Goal: Task Accomplishment & Management: Use online tool/utility

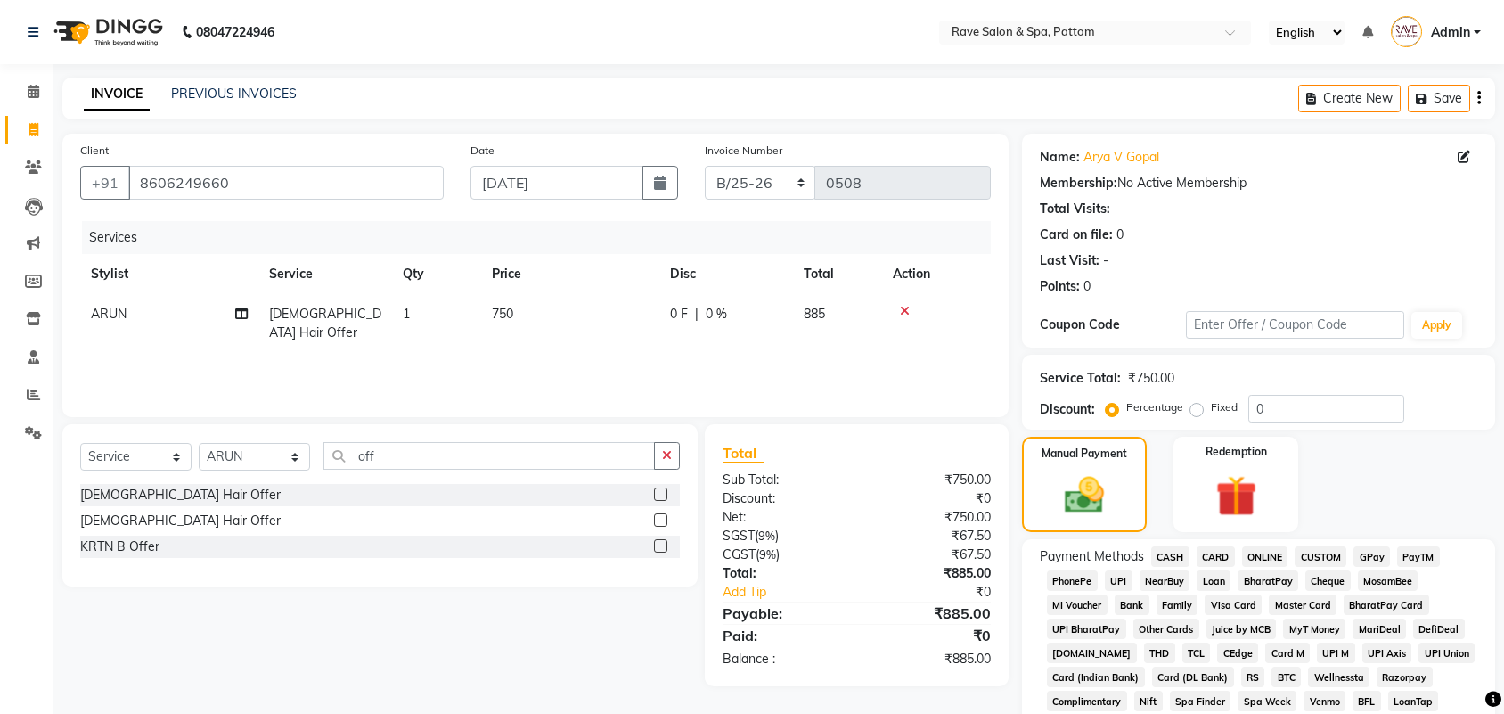
select select "service"
select select "16740"
drag, startPoint x: 250, startPoint y: 187, endPoint x: 94, endPoint y: 209, distance: 158.4
click at [94, 209] on div "Client [PHONE_NUMBER]" at bounding box center [262, 177] width 390 height 73
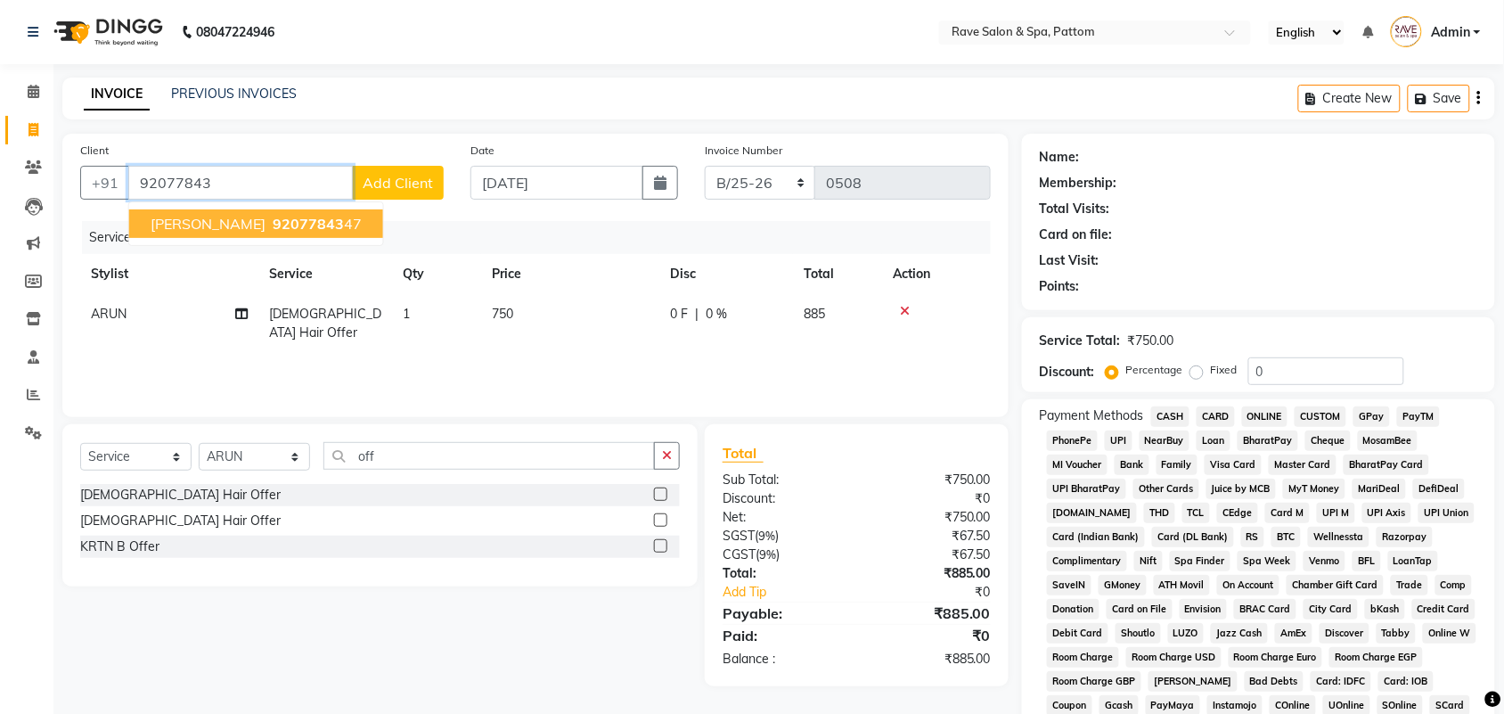
click at [192, 212] on button "[PERSON_NAME] 92077843 47" at bounding box center [256, 223] width 254 height 29
type input "9207784347"
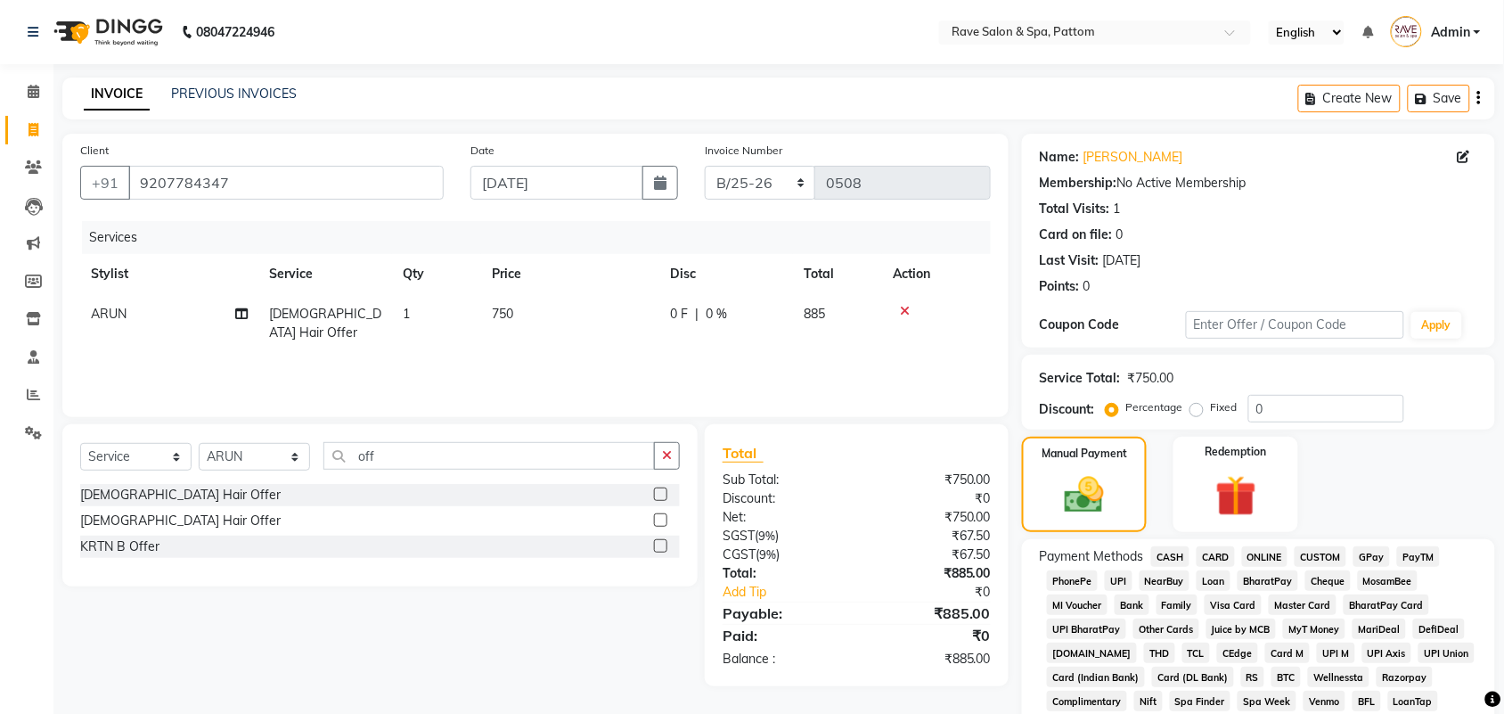
click at [340, 321] on span "[DEMOGRAPHIC_DATA] Hair Offer" at bounding box center [325, 323] width 112 height 35
select select "16740"
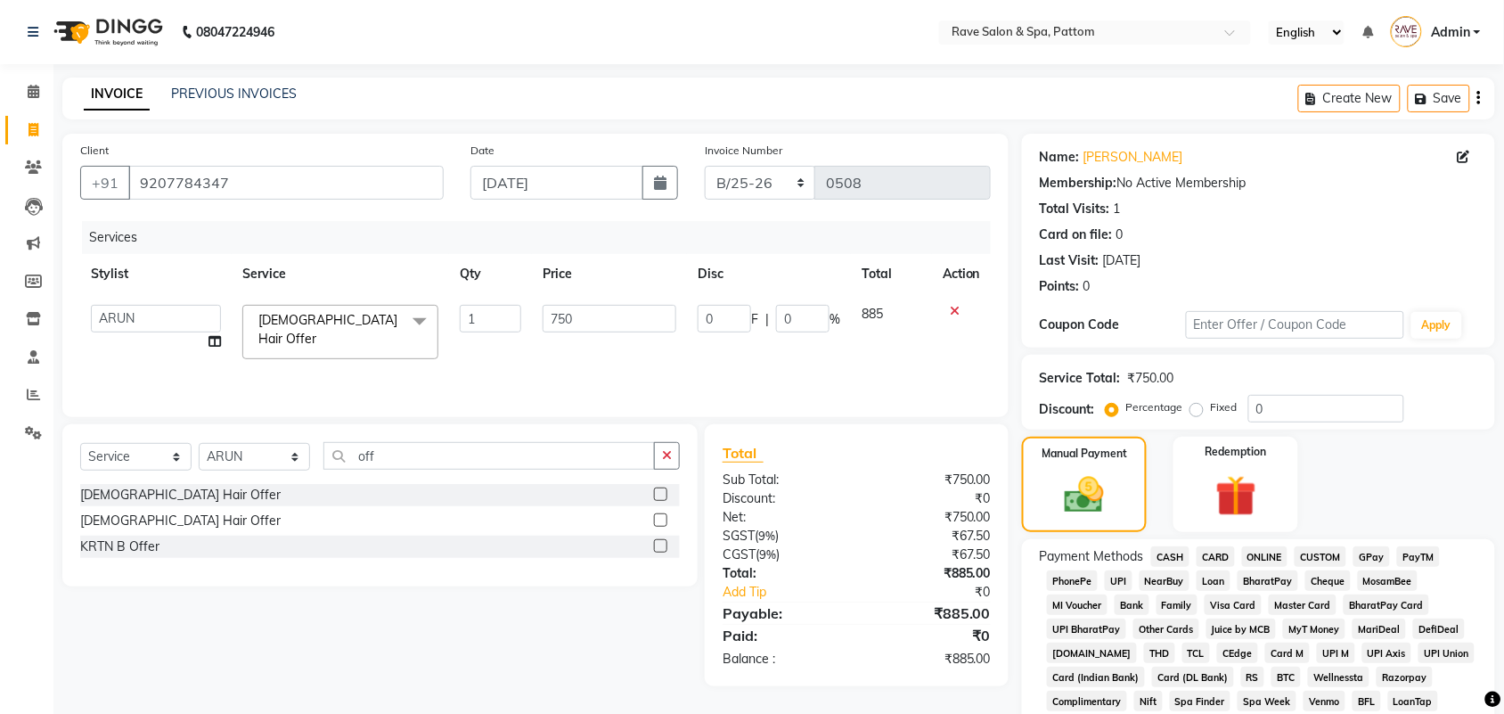
click at [397, 321] on span "[DEMOGRAPHIC_DATA] Hair Offer x" at bounding box center [340, 332] width 196 height 54
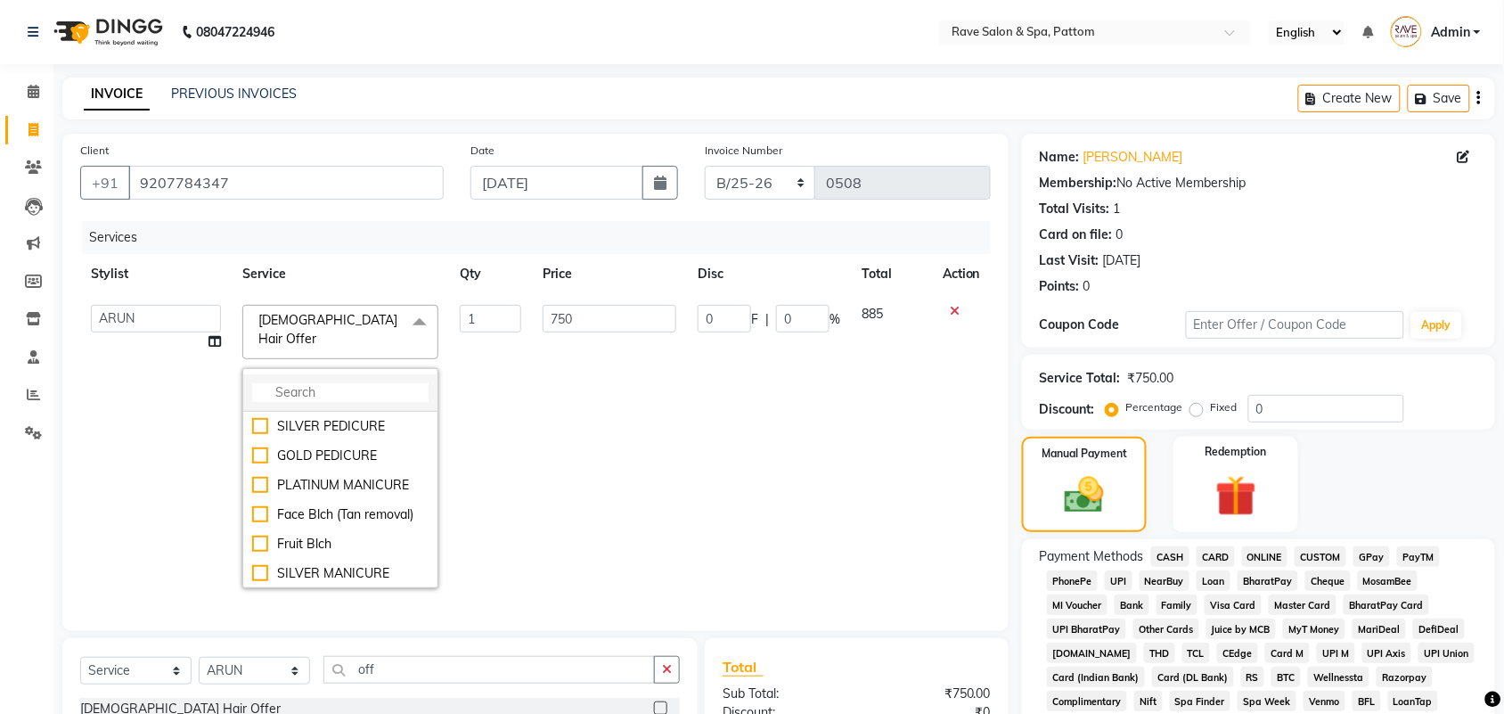
click at [350, 383] on input "multiselect-search" at bounding box center [340, 392] width 176 height 19
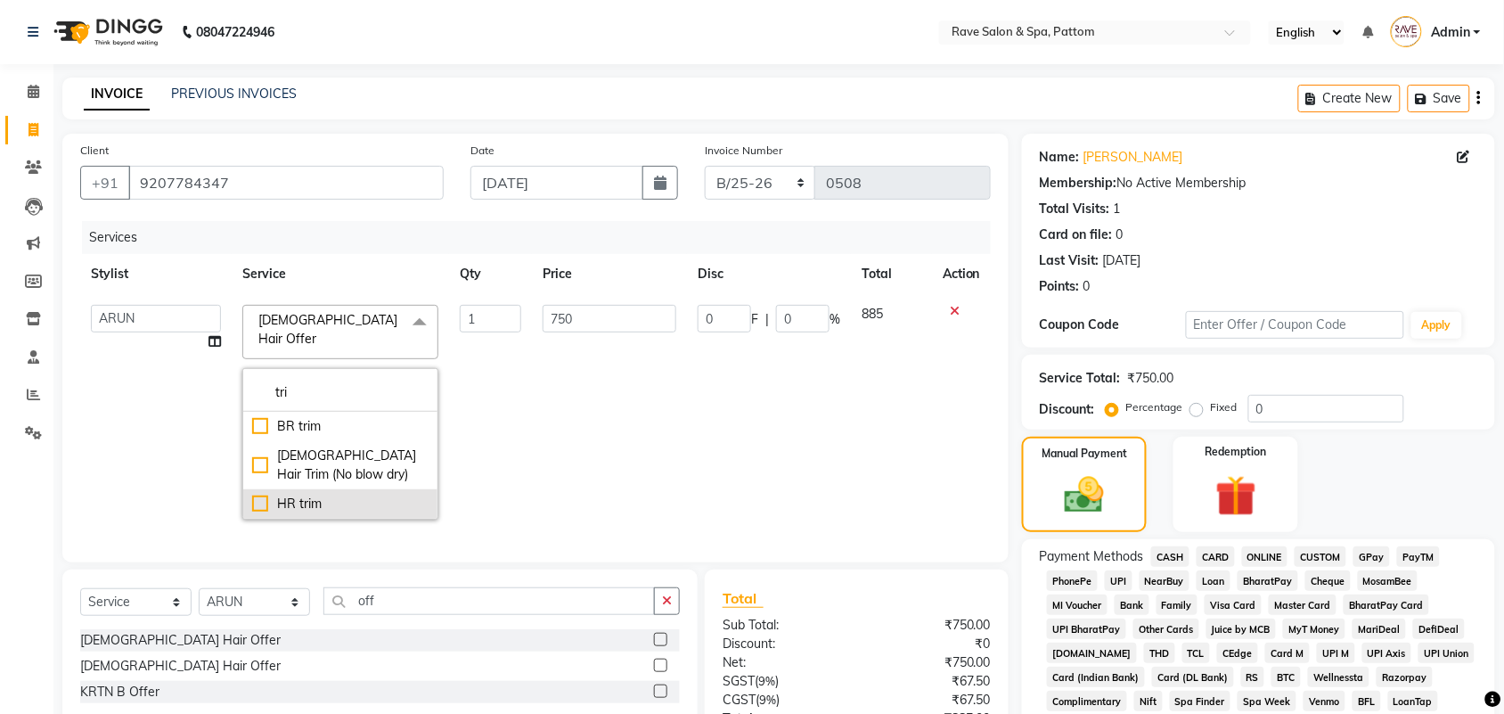
type input "tri"
click at [343, 489] on li "HR trim" at bounding box center [340, 503] width 194 height 29
checkbox input "true"
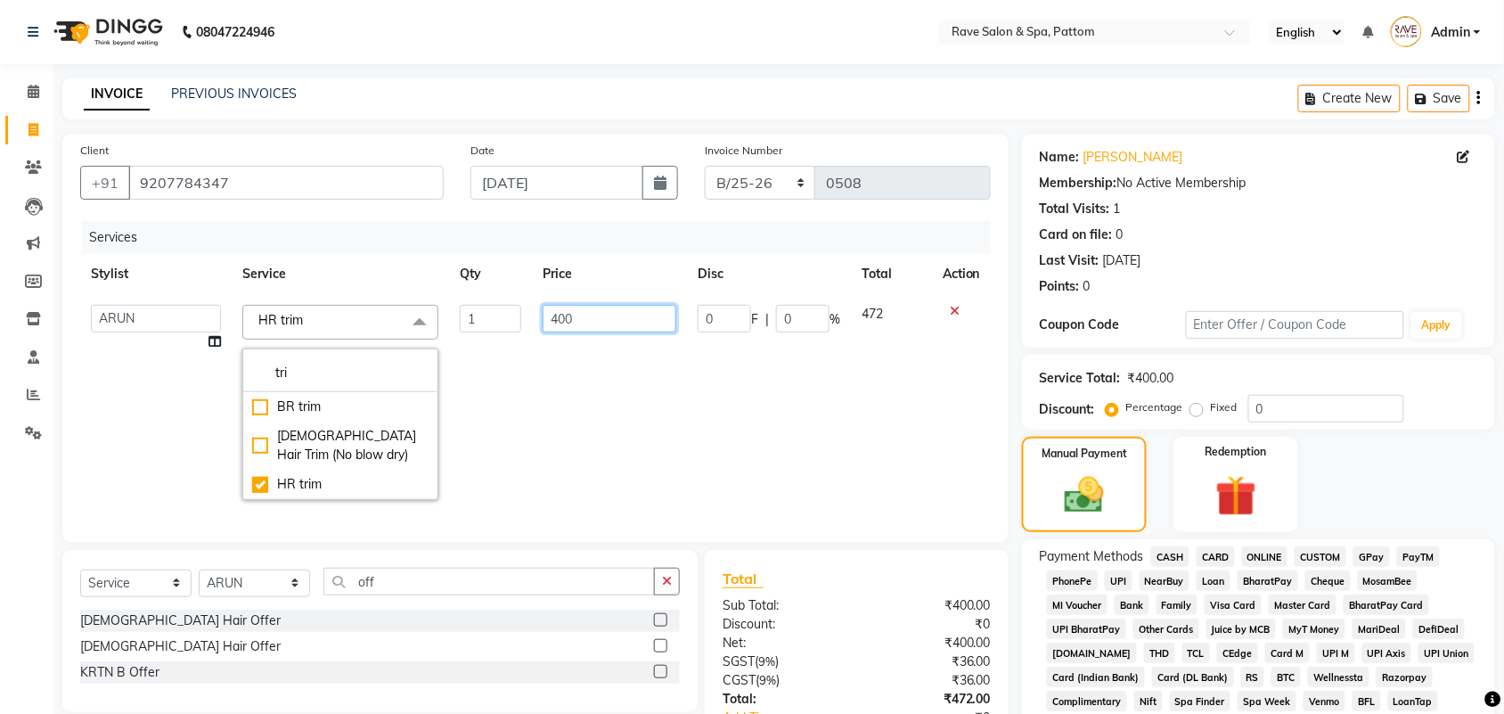
click at [579, 331] on input "400" at bounding box center [610, 319] width 134 height 28
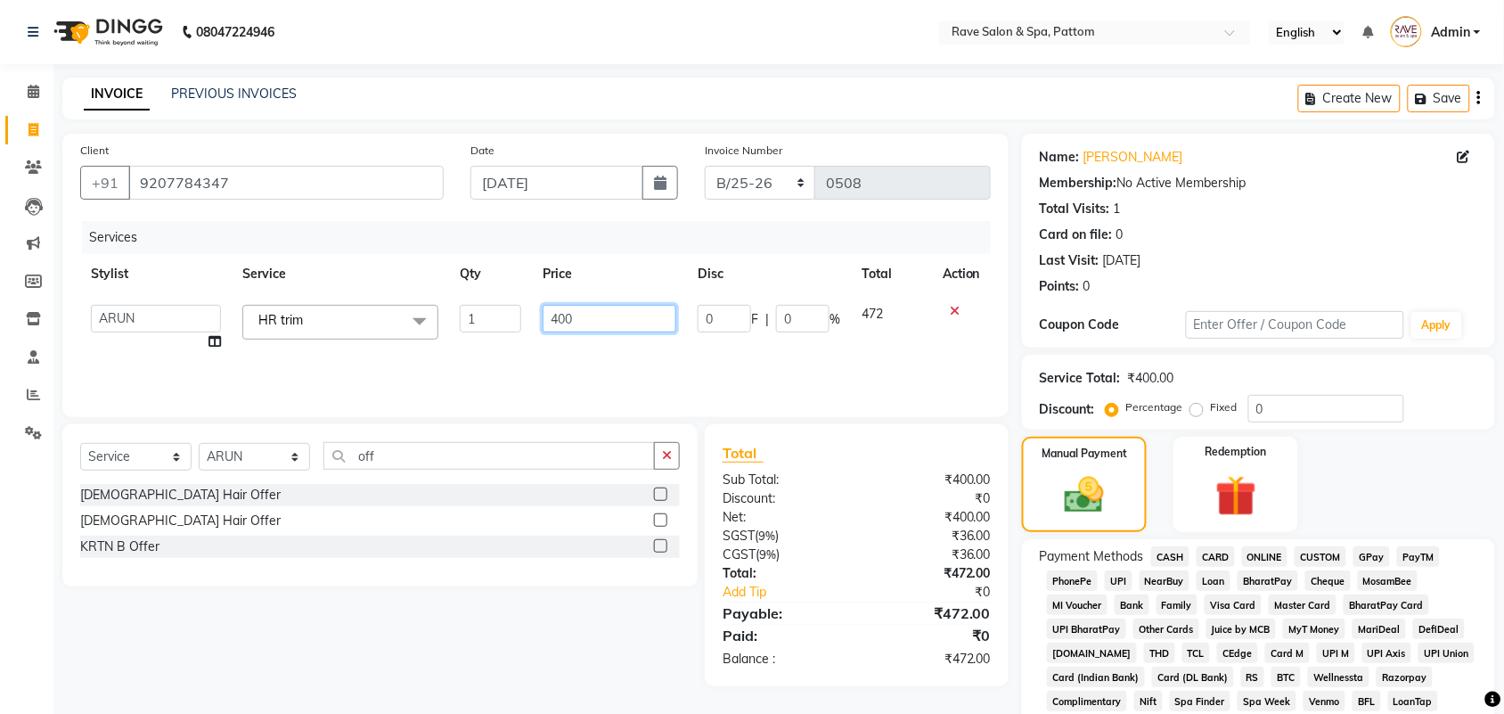
drag, startPoint x: 579, startPoint y: 331, endPoint x: 496, endPoint y: 339, distance: 83.3
click at [496, 339] on tr "[PERSON_NAME] [PERSON_NAME] [PERSON_NAME] [PERSON_NAME] [PERSON_NAME] [PERSON_N…" at bounding box center [535, 328] width 911 height 68
type input "300"
click at [496, 339] on div "Services Stylist Service Qty Price Disc Total Action Amal [PERSON_NAME] [PERSON…" at bounding box center [535, 310] width 911 height 178
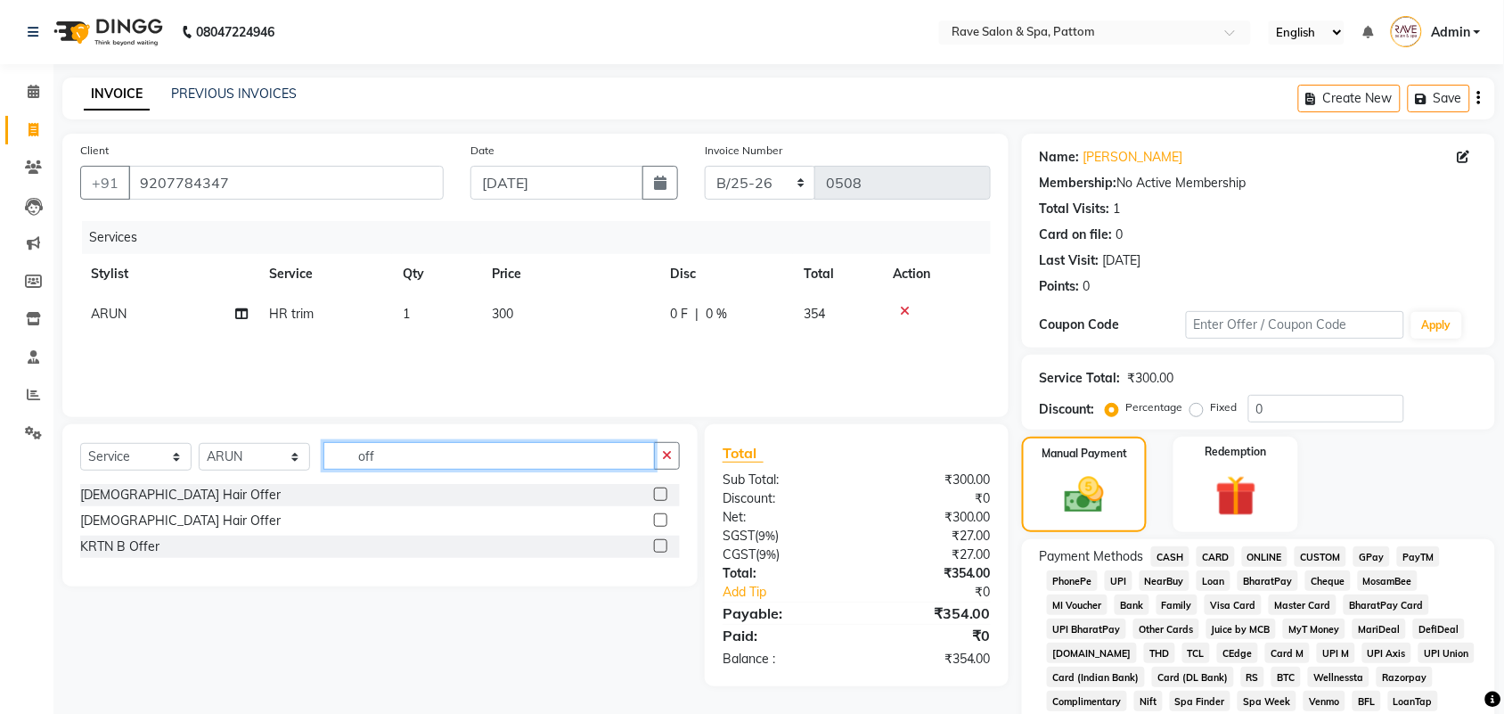
drag, startPoint x: 386, startPoint y: 457, endPoint x: 308, endPoint y: 439, distance: 79.6
click at [282, 465] on div "Select Service Product Membership Package Voucher Prepaid Gift Card Select Styl…" at bounding box center [380, 463] width 600 height 42
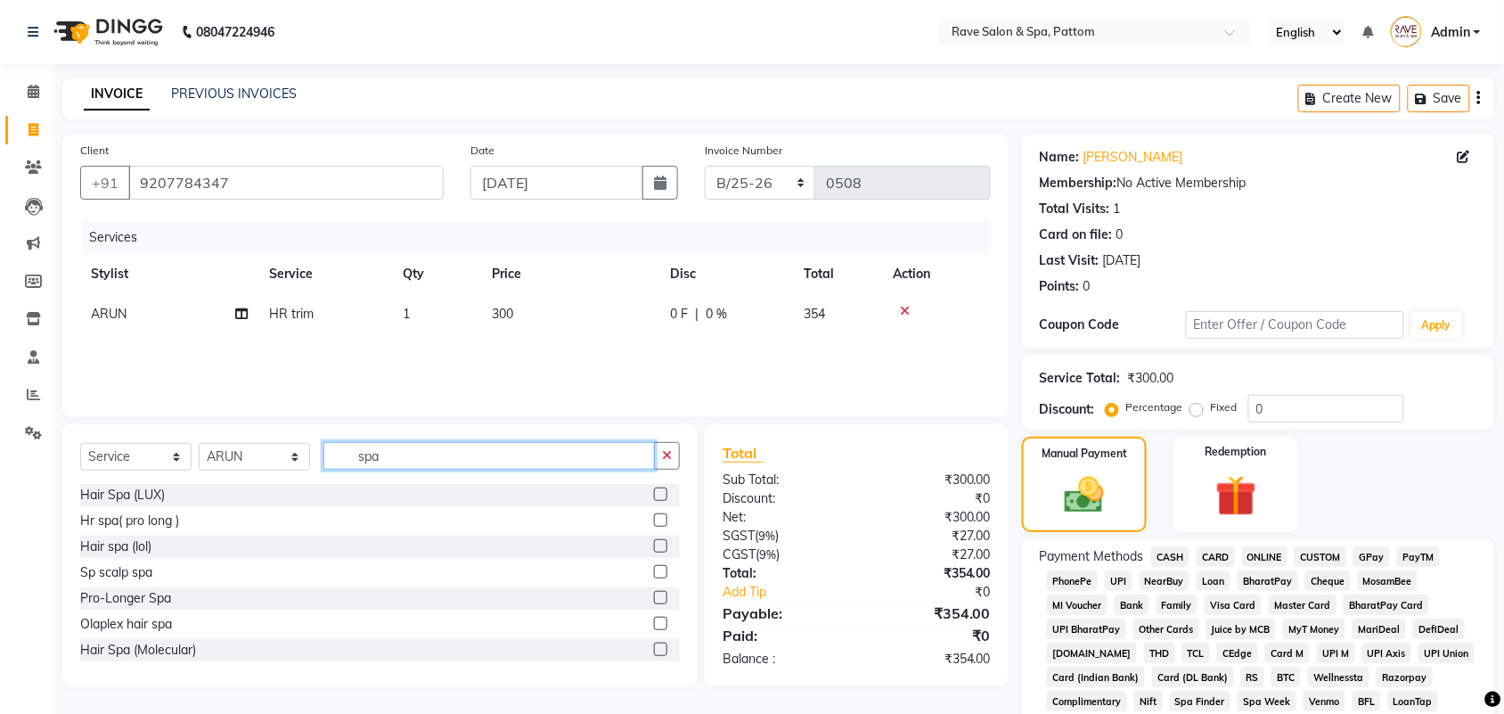
type input "spa"
click at [654, 542] on label at bounding box center [660, 545] width 13 height 13
click at [654, 542] on input "checkbox" at bounding box center [660, 547] width 12 height 12
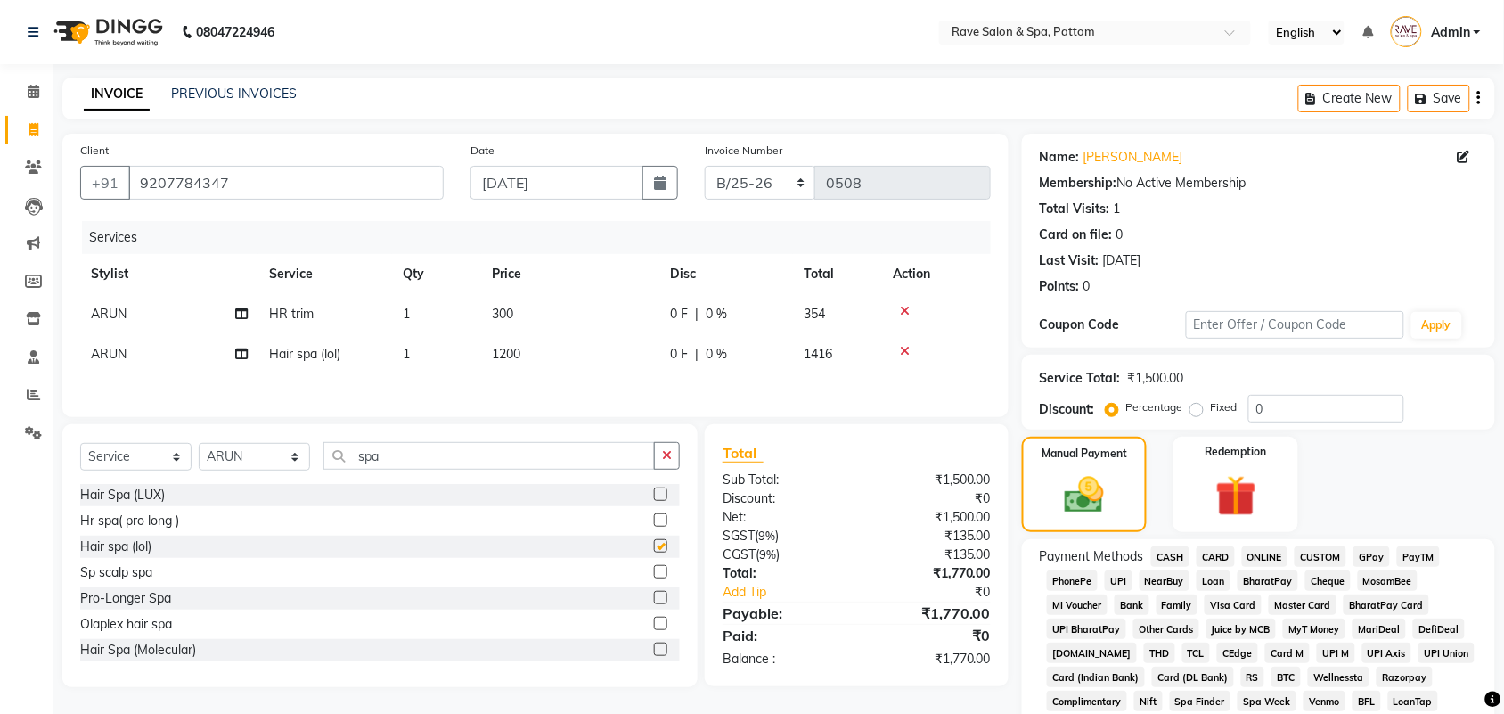
checkbox input "false"
click at [520, 344] on td "1200" at bounding box center [570, 354] width 178 height 40
select select "16740"
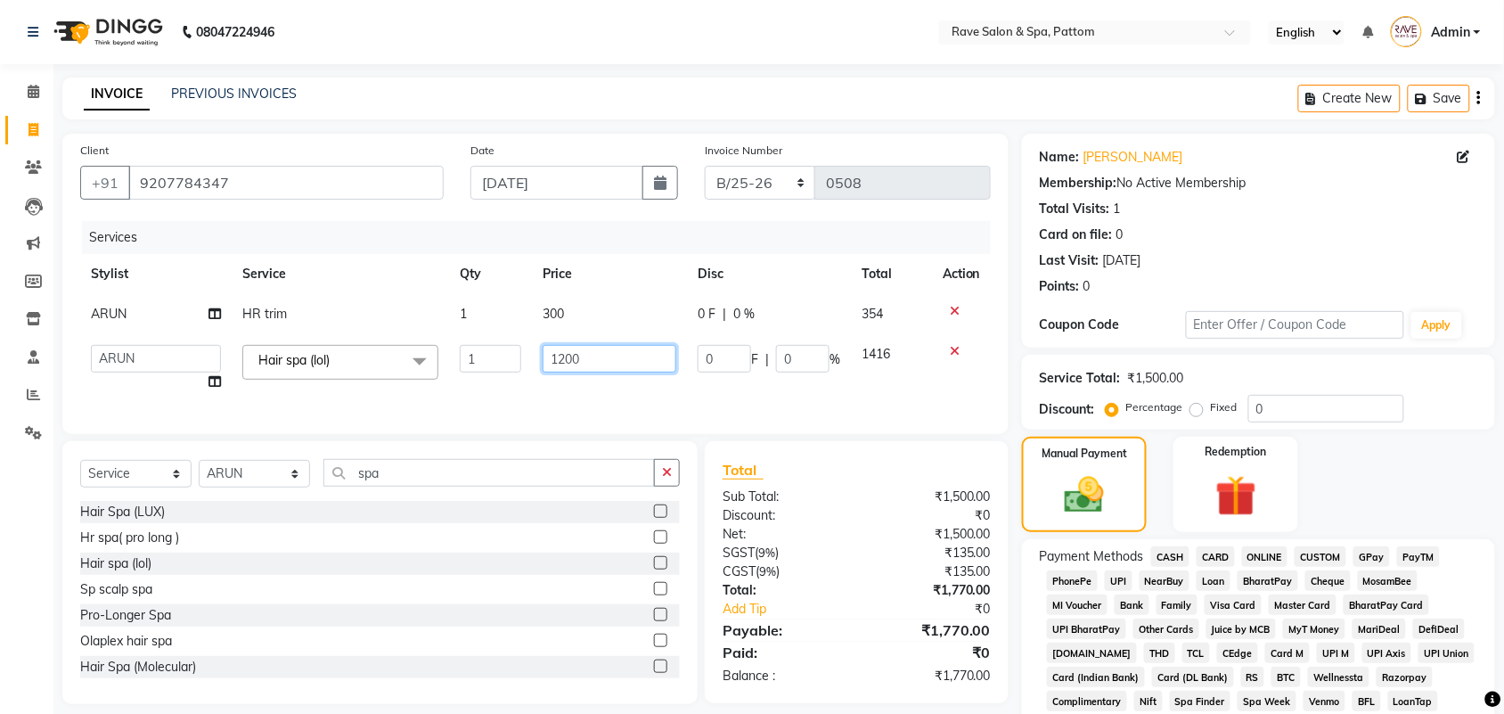
drag, startPoint x: 602, startPoint y: 359, endPoint x: 523, endPoint y: 365, distance: 78.7
click at [524, 364] on tr "[PERSON_NAME] [PERSON_NAME] [PERSON_NAME] [PERSON_NAME] [PERSON_NAME] [PERSON_N…" at bounding box center [535, 368] width 911 height 68
type input "2000"
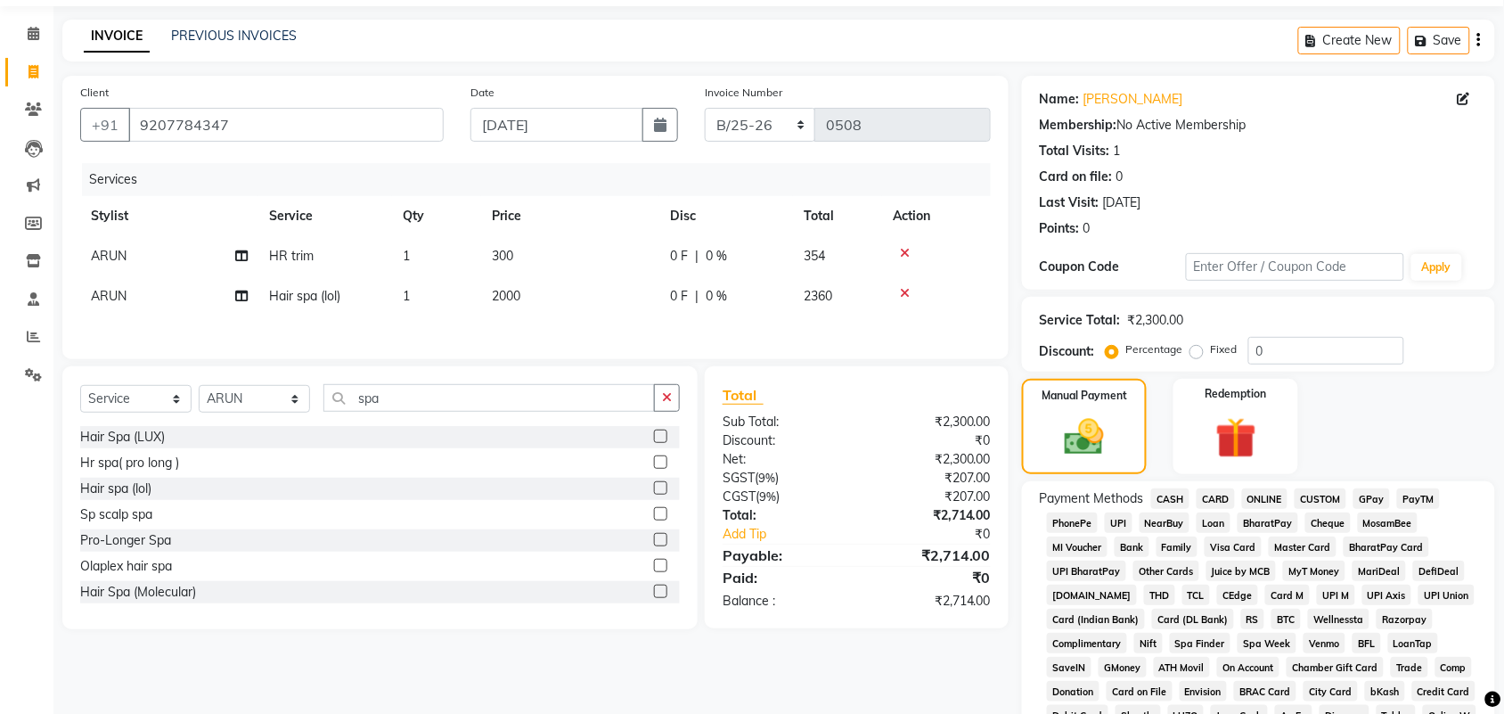
scroll to position [111, 0]
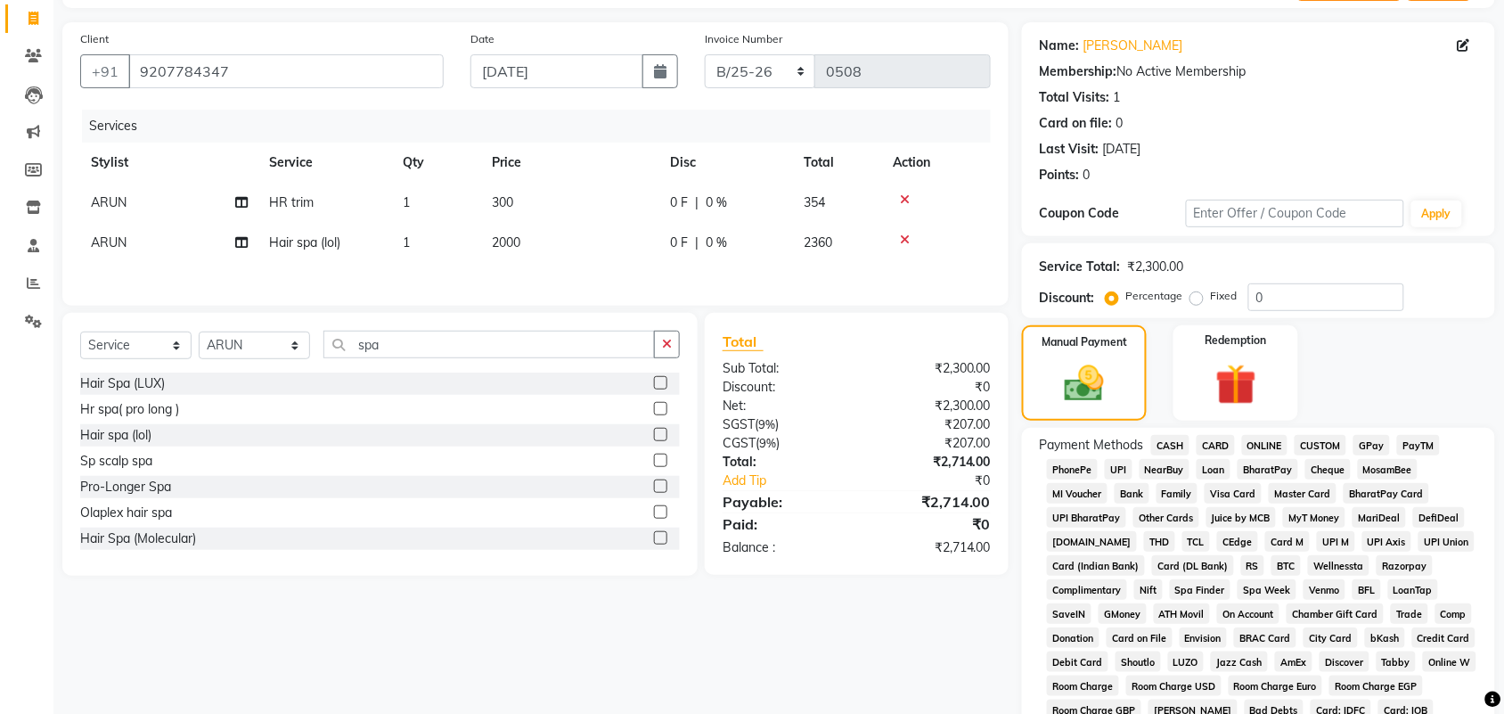
click at [1386, 441] on span "GPay" at bounding box center [1372, 445] width 37 height 20
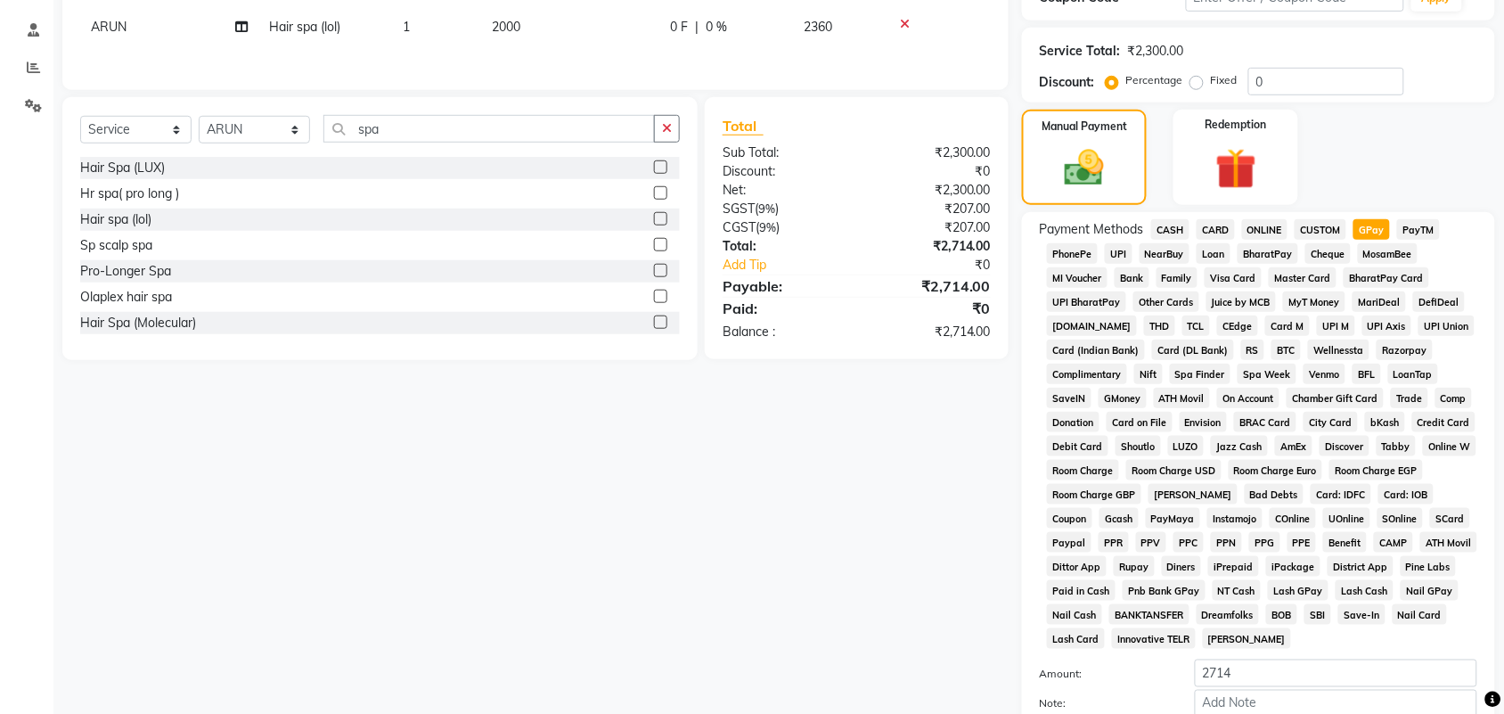
scroll to position [496, 0]
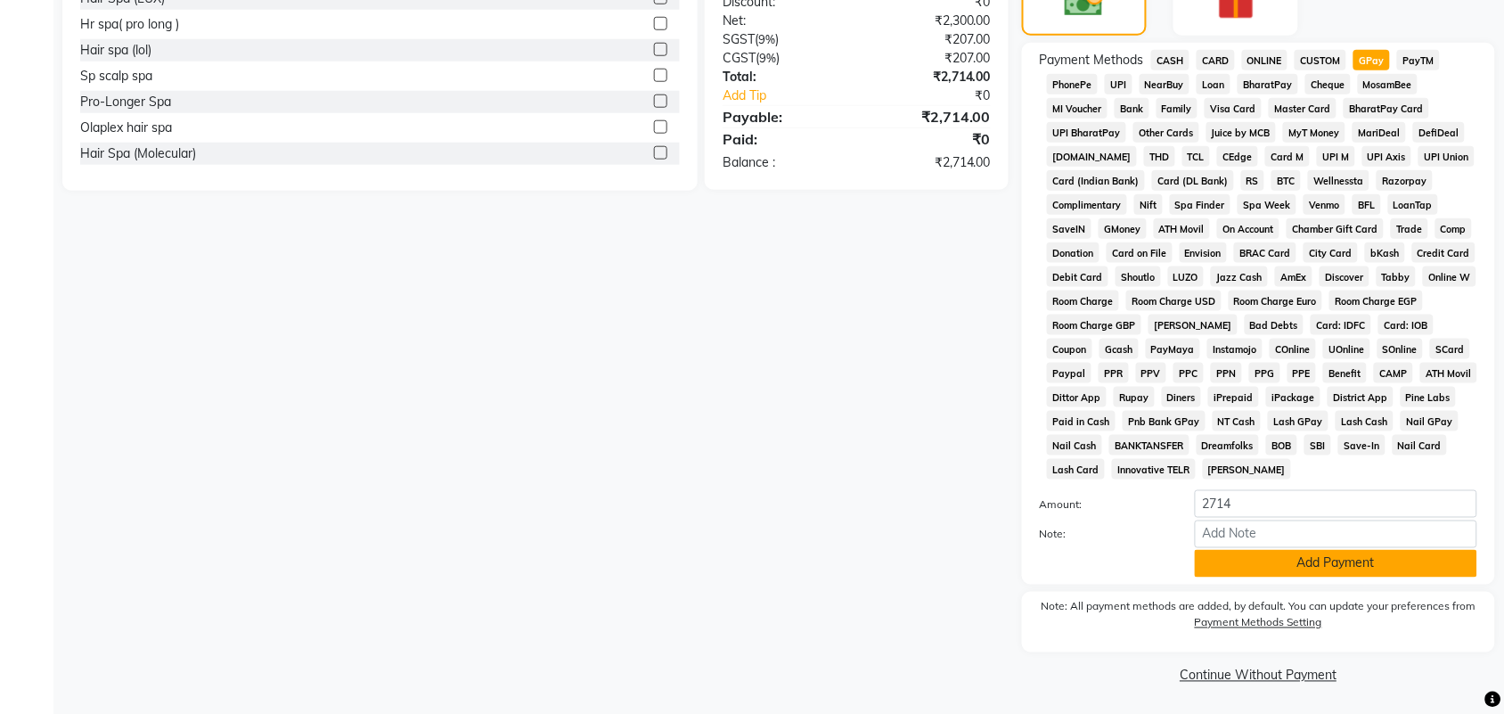
click at [1248, 570] on button "Add Payment" at bounding box center [1336, 564] width 282 height 28
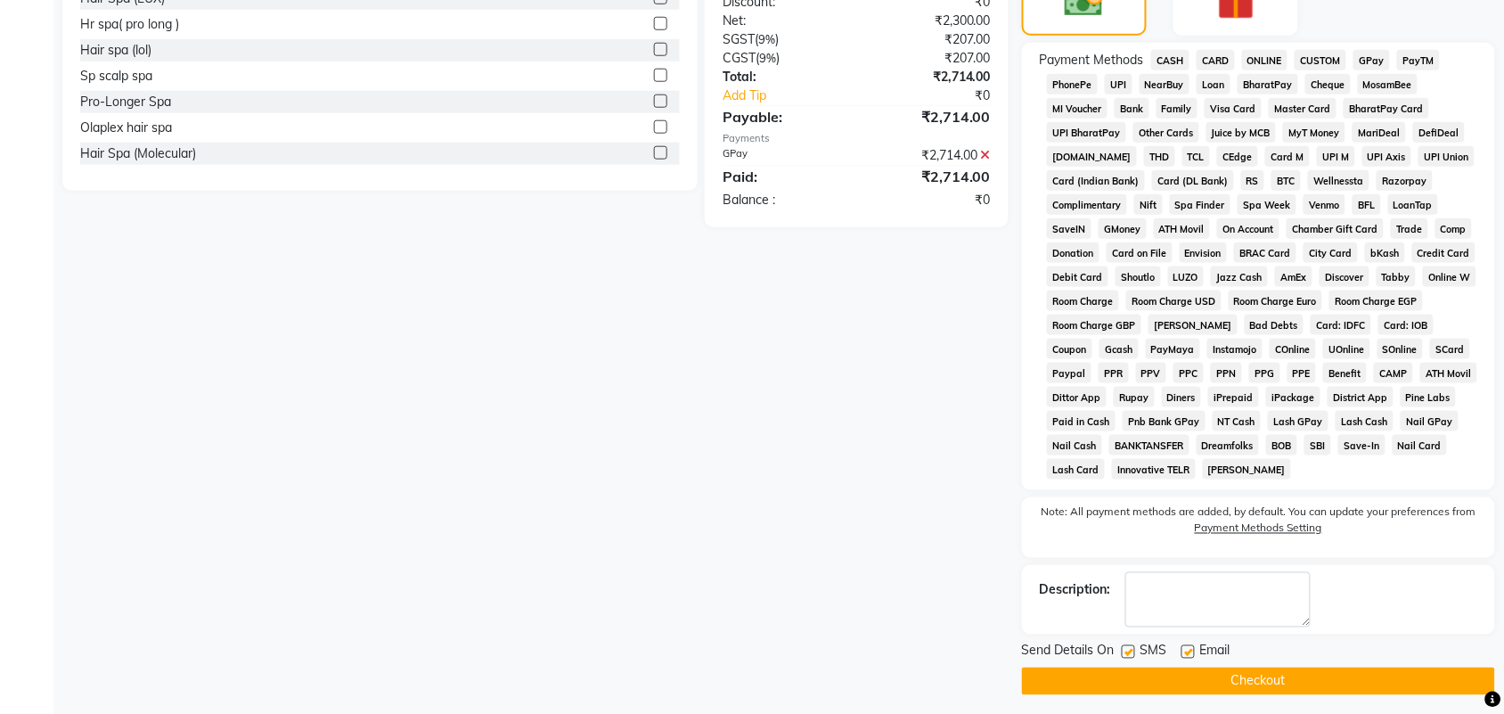
click at [1133, 646] on label at bounding box center [1128, 651] width 13 height 13
click at [1133, 647] on input "checkbox" at bounding box center [1128, 653] width 12 height 12
checkbox input "false"
click at [1183, 647] on label at bounding box center [1188, 651] width 13 height 13
click at [1183, 647] on input "checkbox" at bounding box center [1188, 653] width 12 height 12
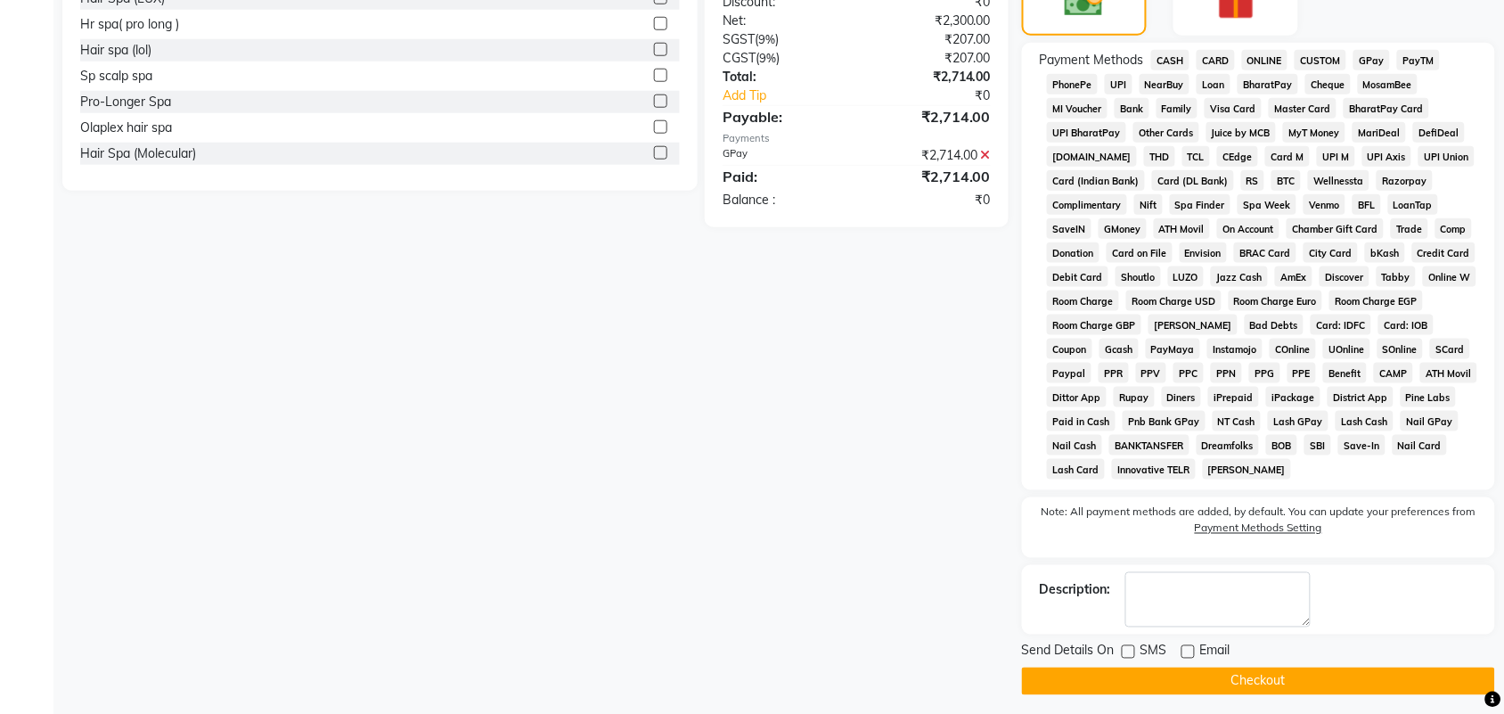
click at [1183, 647] on label at bounding box center [1188, 651] width 13 height 13
click at [1183, 647] on input "checkbox" at bounding box center [1188, 653] width 12 height 12
checkbox input "true"
click at [1173, 697] on main "INVOICE PREVIOUS INVOICES Create New Save Client [PHONE_NUMBER] Date [DATE] Inv…" at bounding box center [778, 151] width 1451 height 1141
click at [1173, 691] on button "Checkout" at bounding box center [1258, 681] width 473 height 28
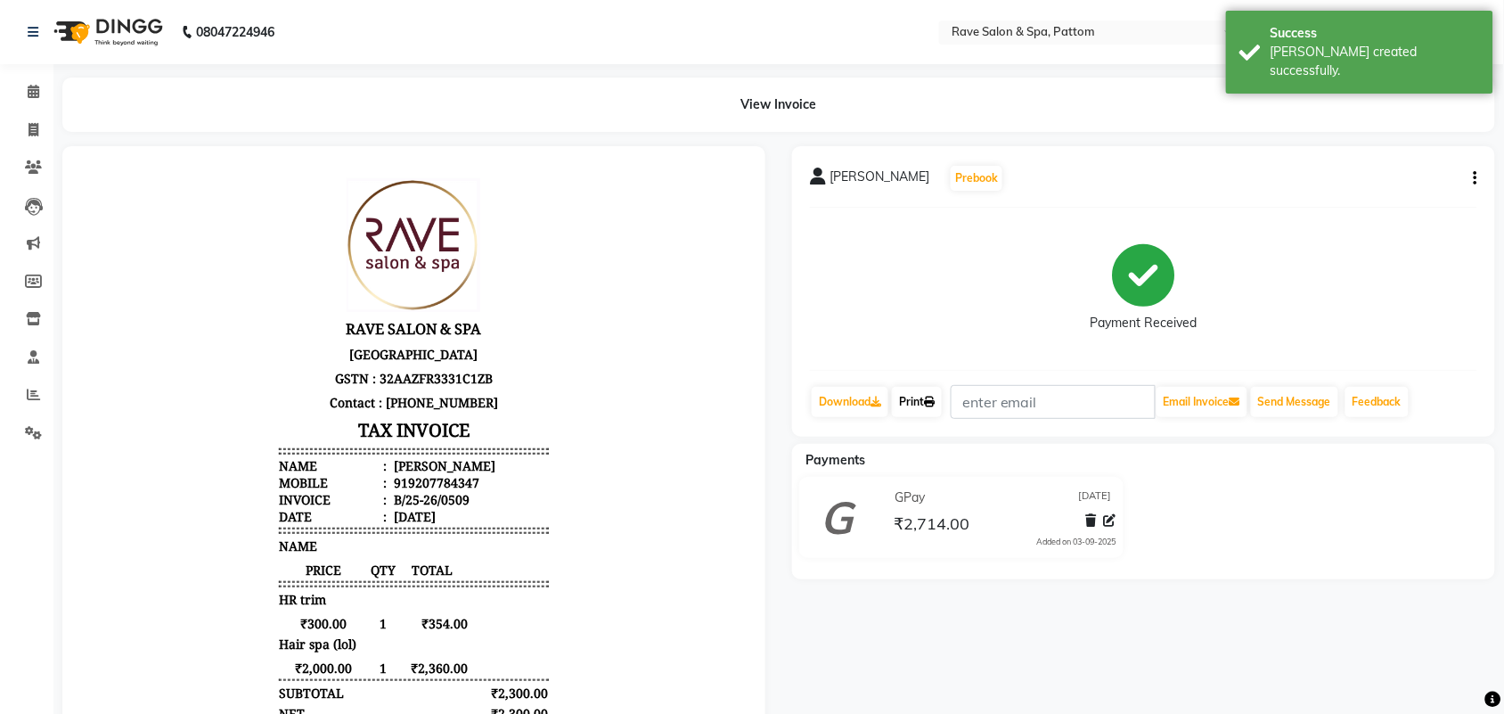
click at [925, 403] on link "Print" at bounding box center [917, 402] width 50 height 30
